Goal: Information Seeking & Learning: Learn about a topic

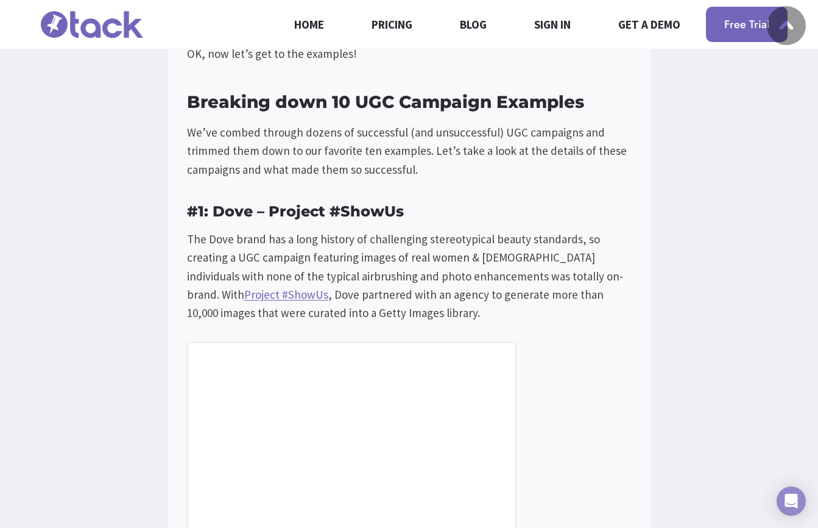
scroll to position [2146, 0]
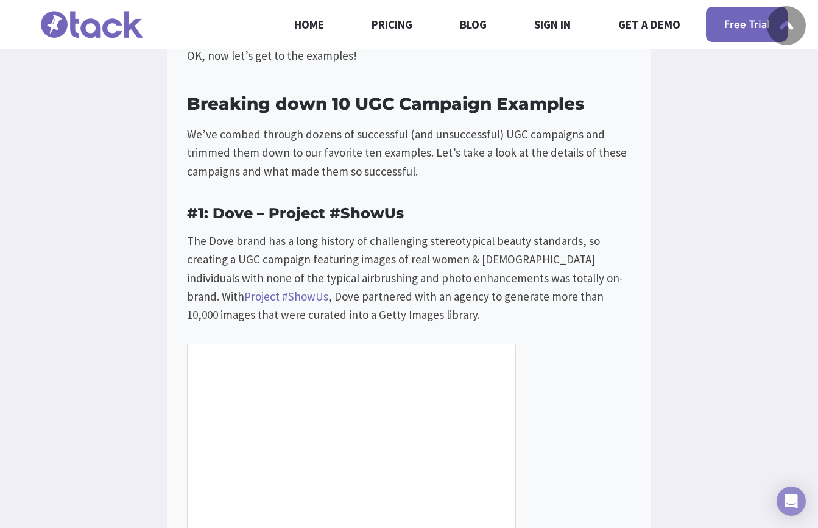
click at [261, 276] on p "The Dove brand has a long history of challenging stereotypical beauty standards…" at bounding box center [409, 278] width 445 height 93
click at [264, 282] on p "The Dove brand has a long history of challenging stereotypical beauty standards…" at bounding box center [409, 278] width 445 height 93
click at [291, 271] on p "The Dove brand has a long history of challenging stereotypical beauty standards…" at bounding box center [409, 278] width 445 height 93
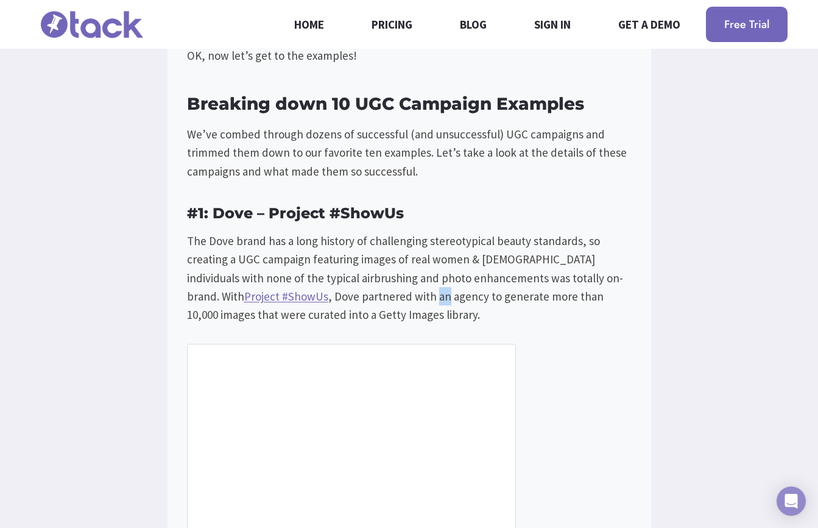
click at [291, 271] on p "The Dove brand has a long history of challenging stereotypical beauty standards…" at bounding box center [409, 278] width 445 height 93
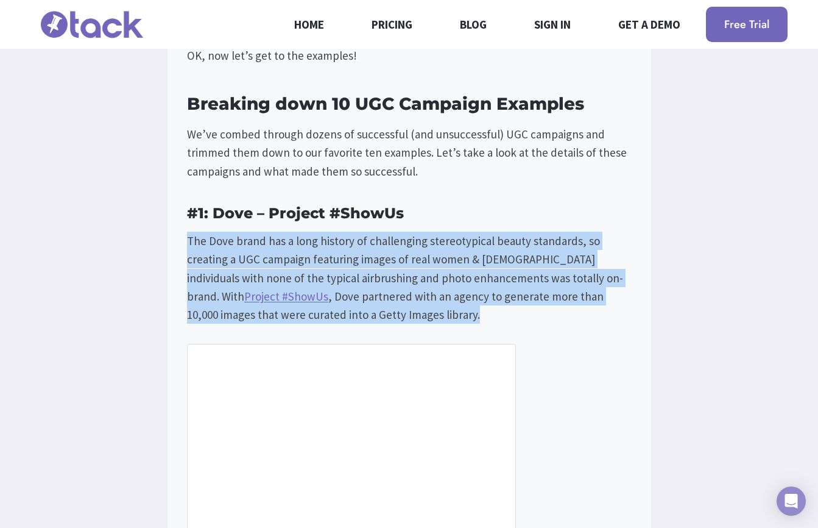
click at [197, 285] on p "The Dove brand has a long history of challenging stereotypical beauty standards…" at bounding box center [409, 278] width 445 height 93
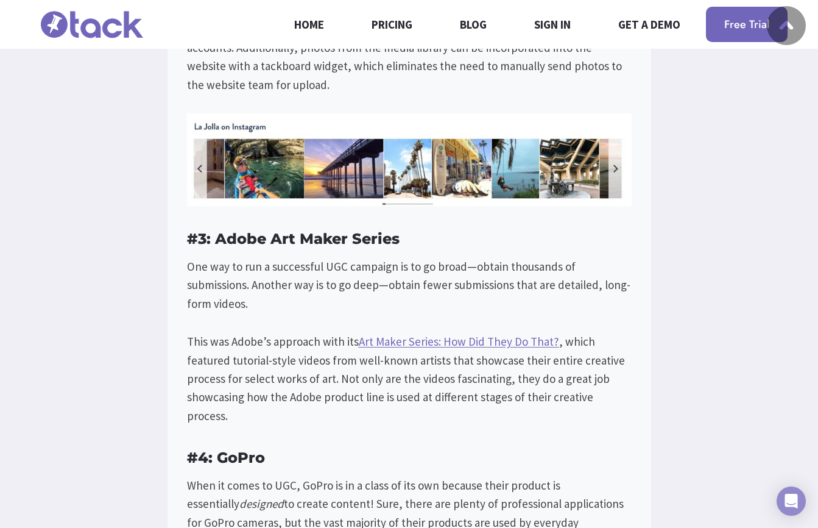
scroll to position [3365, 0]
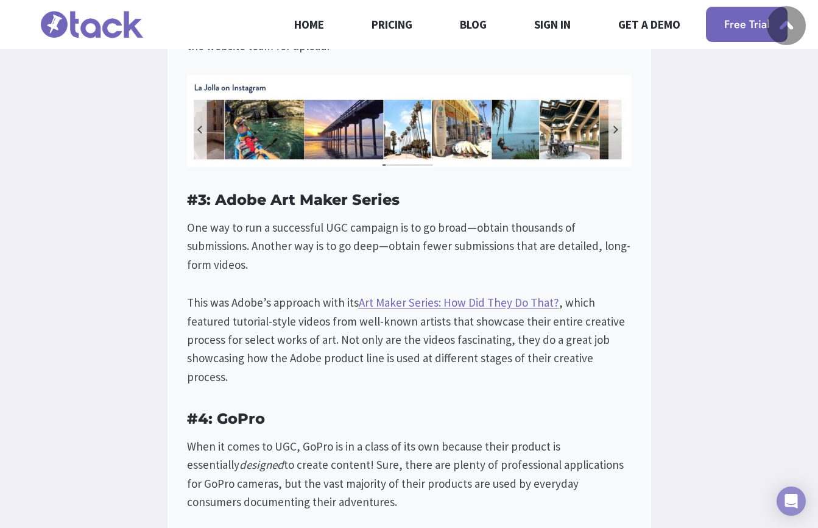
click at [327, 189] on h3 "#3: Adobe Art Maker Series" at bounding box center [409, 200] width 445 height 22
click at [248, 293] on p "This was Adobe’s approach with its Art Maker Series: How Did They Do That? , wh…" at bounding box center [409, 339] width 445 height 93
click at [278, 218] on p "One way to run a successful UGC campaign is to go broad—obtain thousands of sub…" at bounding box center [409, 245] width 445 height 55
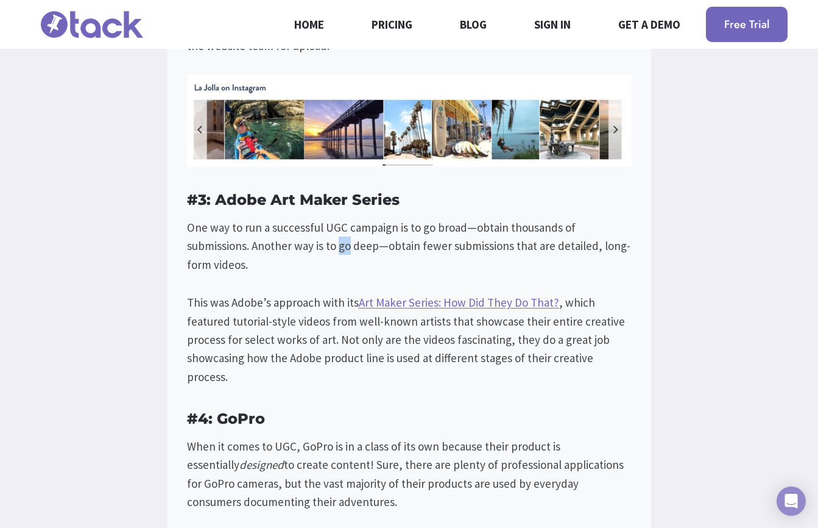
click at [293, 218] on p "One way to run a successful UGC campaign is to go broad—obtain thousands of sub…" at bounding box center [409, 245] width 445 height 55
click at [221, 293] on p "This was Adobe’s approach with its Art Maker Series: How Did They Do That? , wh…" at bounding box center [409, 339] width 445 height 93
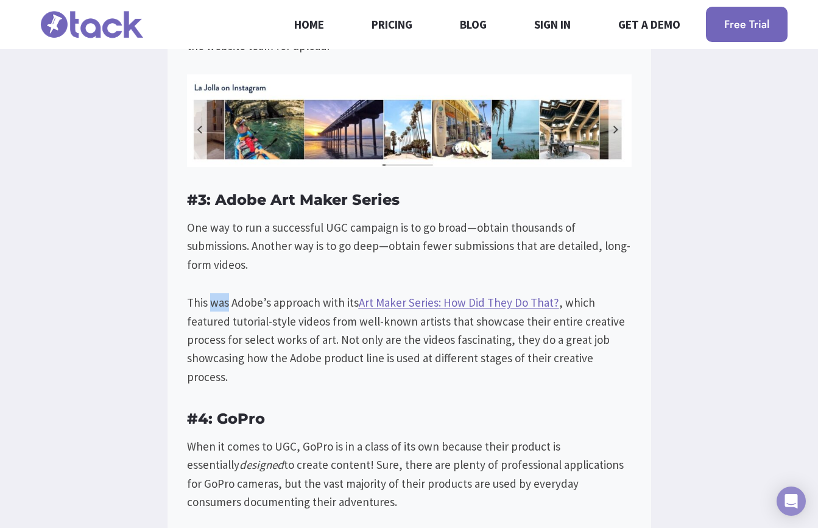
click at [246, 308] on p "This was Adobe’s approach with its Art Maker Series: How Did They Do That? , wh…" at bounding box center [409, 339] width 445 height 93
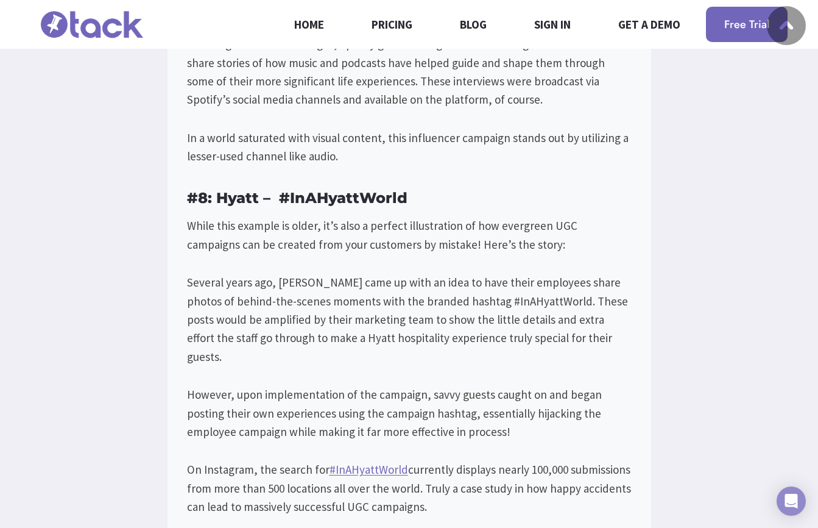
scroll to position [6392, 0]
click at [207, 386] on p "However, upon implementation of the campaign, savvy guests caught on and began …" at bounding box center [409, 413] width 445 height 55
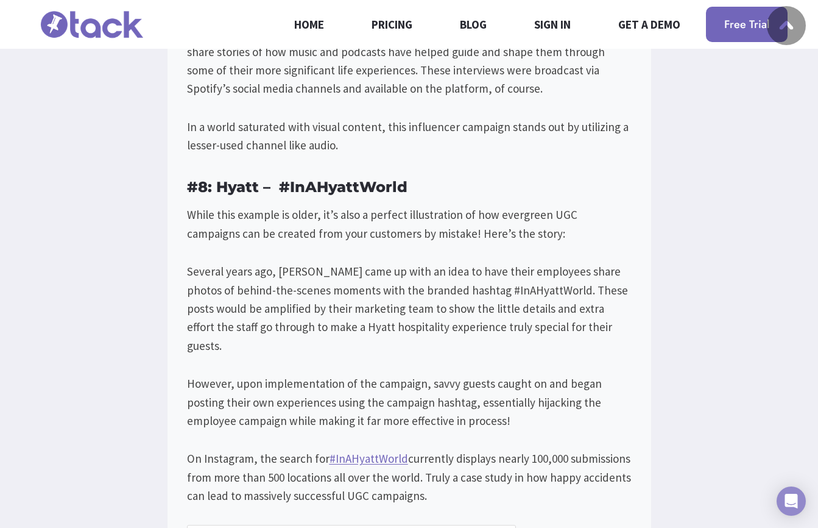
scroll to position [6406, 0]
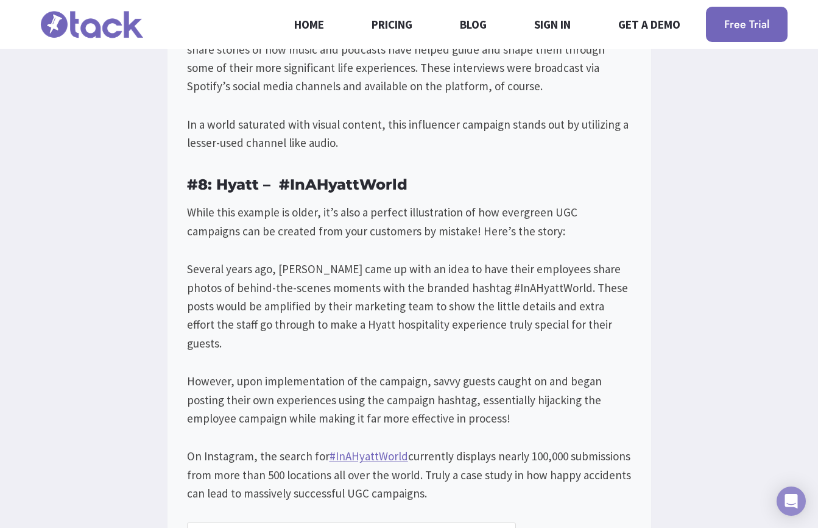
click at [190, 372] on p "However, upon implementation of the campaign, savvy guests caught on and began …" at bounding box center [409, 399] width 445 height 55
click at [221, 372] on p "However, upon implementation of the campaign, savvy guests caught on and began …" at bounding box center [409, 399] width 445 height 55
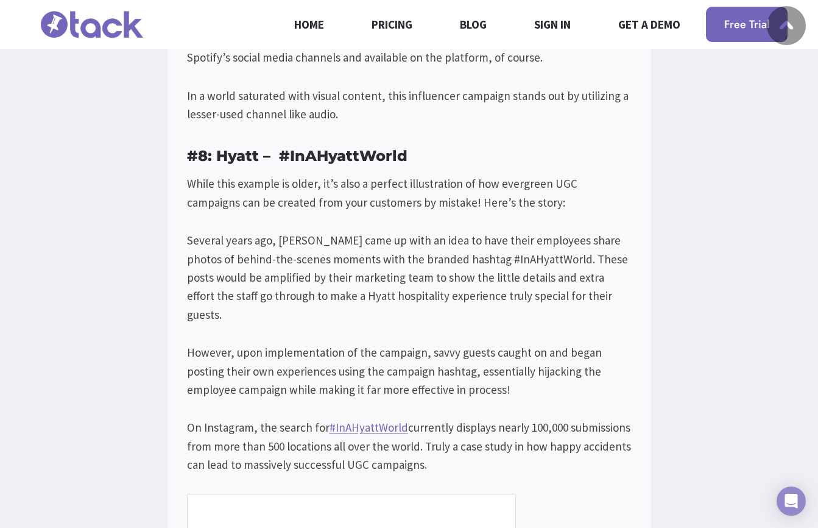
scroll to position [6443, 0]
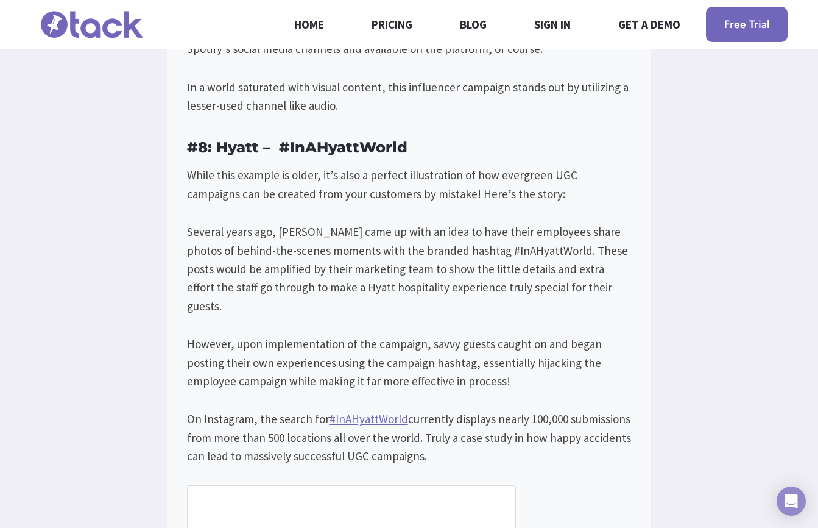
click at [268, 335] on p "However, upon implementation of the campaign, savvy guests caught on and began …" at bounding box center [409, 362] width 445 height 55
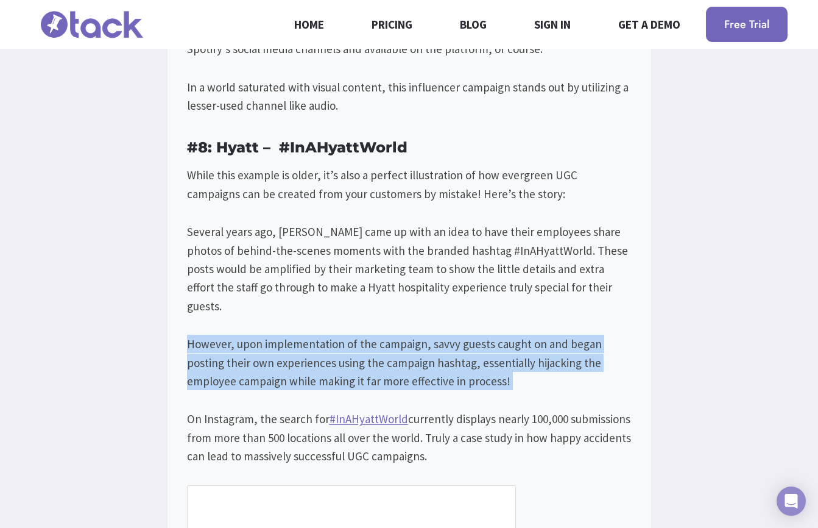
click at [268, 335] on p "However, upon implementation of the campaign, savvy guests caught on and began …" at bounding box center [409, 362] width 445 height 55
click at [319, 335] on p "However, upon implementation of the campaign, savvy guests caught on and began …" at bounding box center [409, 362] width 445 height 55
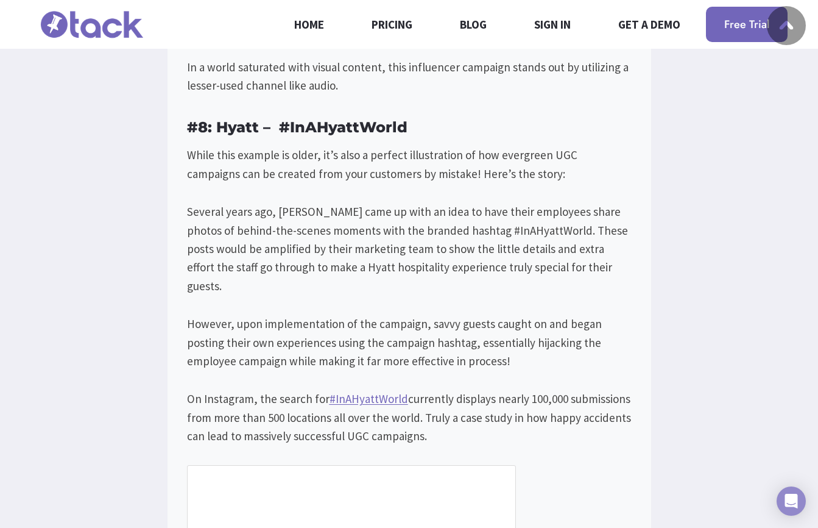
scroll to position [6468, 0]
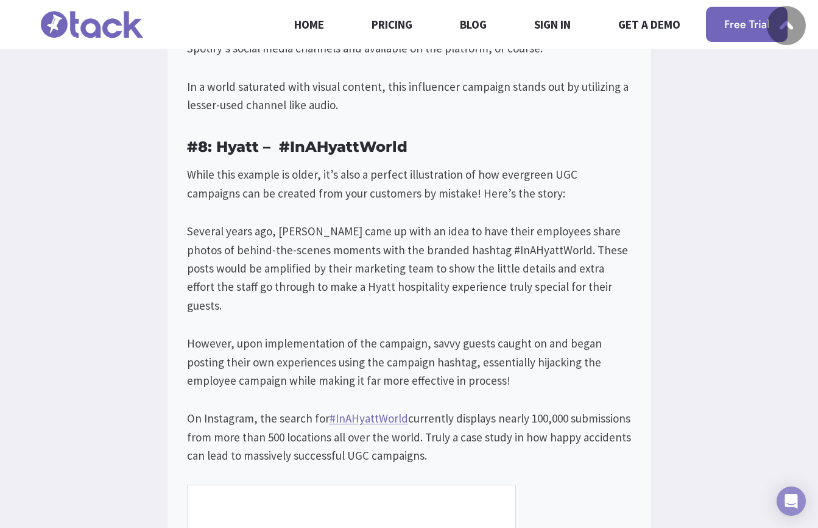
scroll to position [6435, 0]
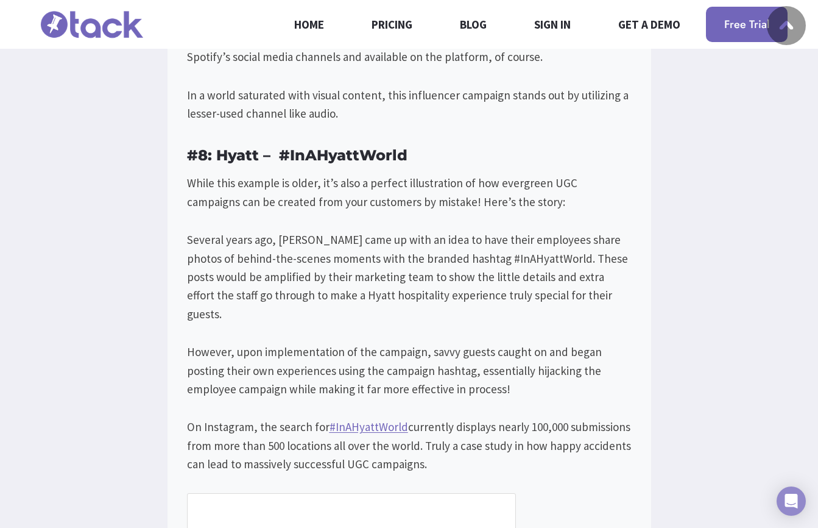
click at [229, 230] on p "Several years ago, [PERSON_NAME] came up with an idea to have their employees s…" at bounding box center [409, 276] width 445 height 93
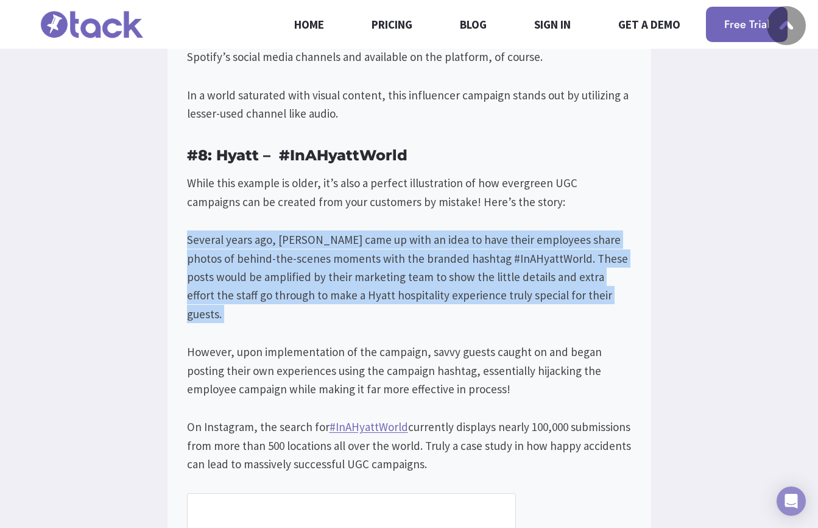
click at [280, 230] on p "Several years ago, [PERSON_NAME] came up with an idea to have their employees s…" at bounding box center [409, 276] width 445 height 93
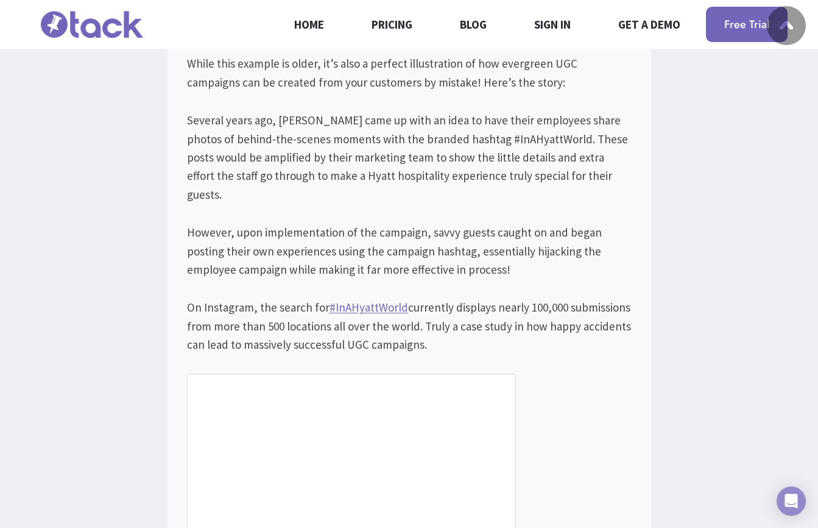
scroll to position [6555, 0]
click at [243, 297] on p "On Instagram, the search for #InAHyattWorld currently displays nearly 100,000 s…" at bounding box center [409, 324] width 445 height 55
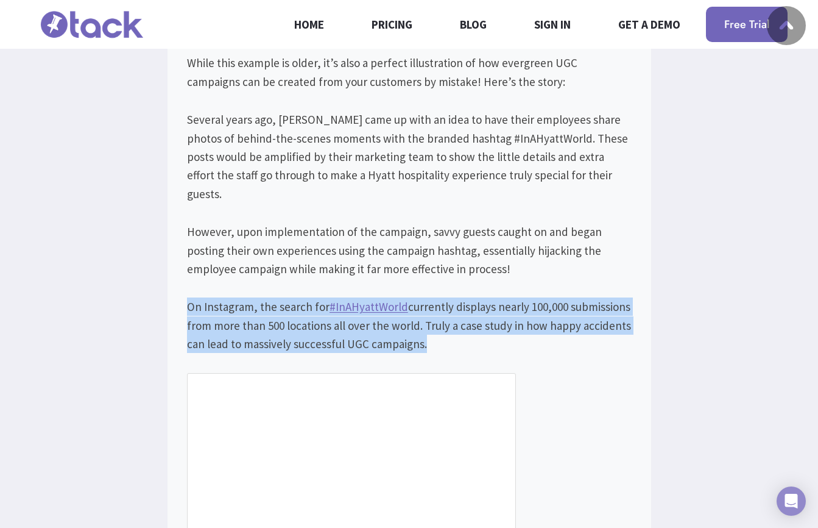
click at [238, 297] on p "On Instagram, the search for #InAHyattWorld currently displays nearly 100,000 s…" at bounding box center [409, 324] width 445 height 55
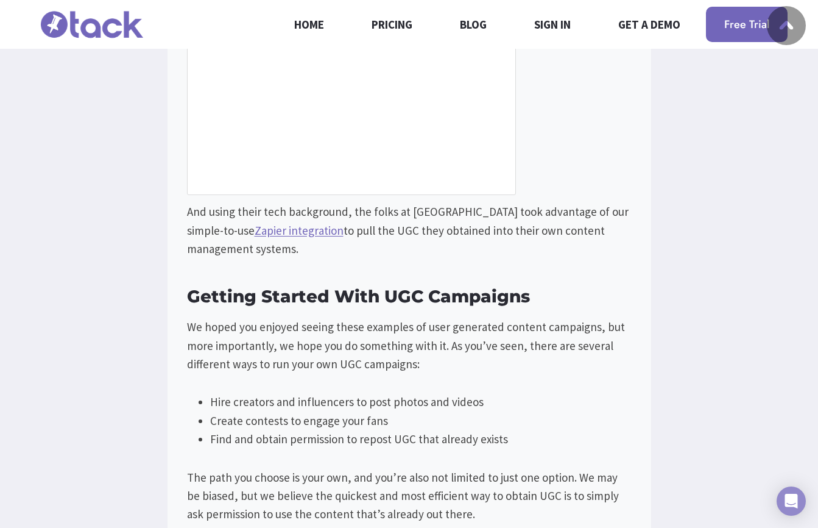
scroll to position [9012, 0]
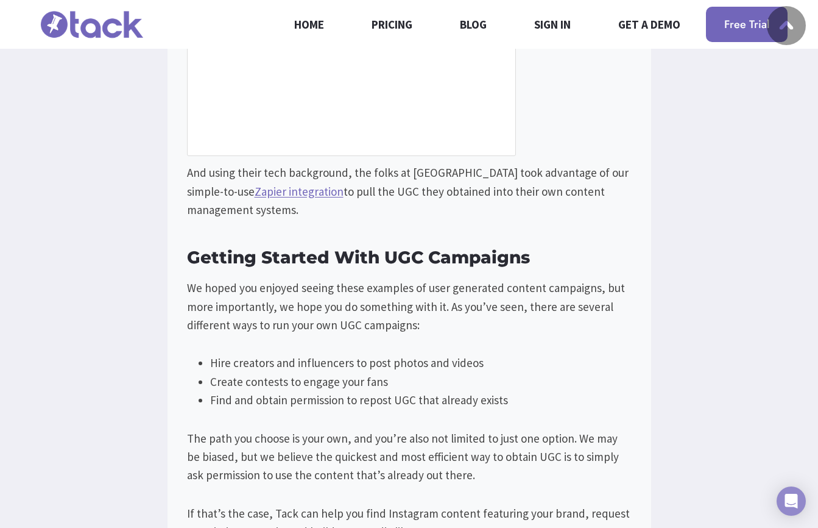
click at [333, 278] on p "We hoped you enjoyed seeing these examples of user generated content campaigns,…" at bounding box center [409, 305] width 445 height 55
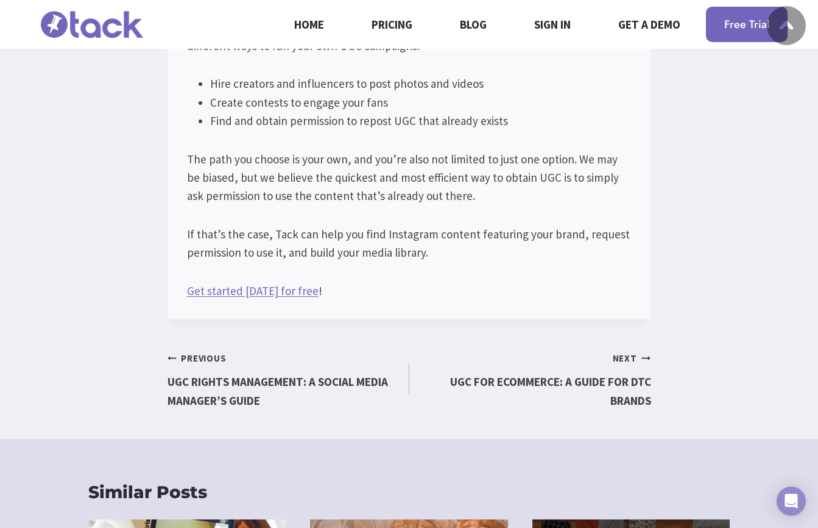
scroll to position [9049, 0]
